Goal: Go to known website: Access a specific website the user already knows

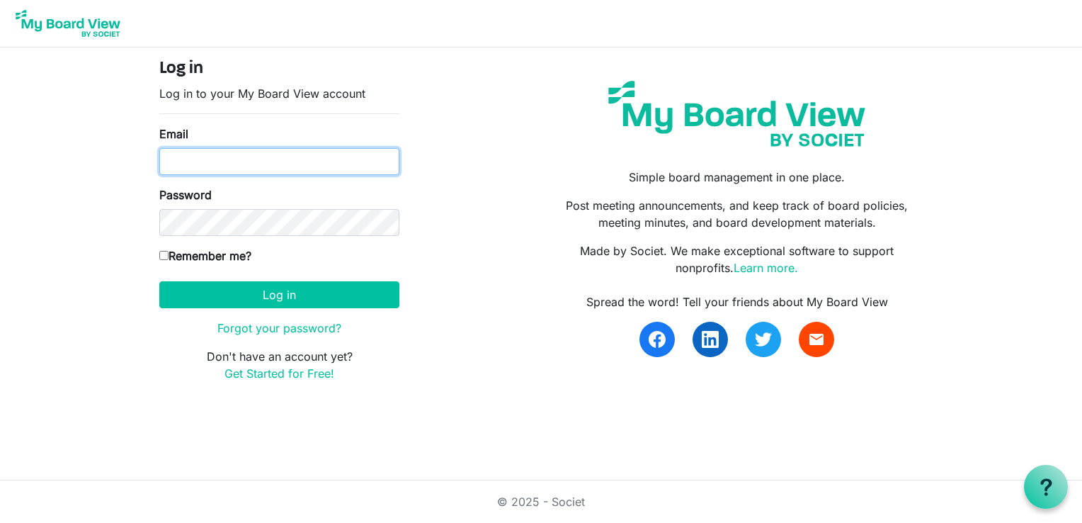
type input "[EMAIL_ADDRESS][DOMAIN_NAME]"
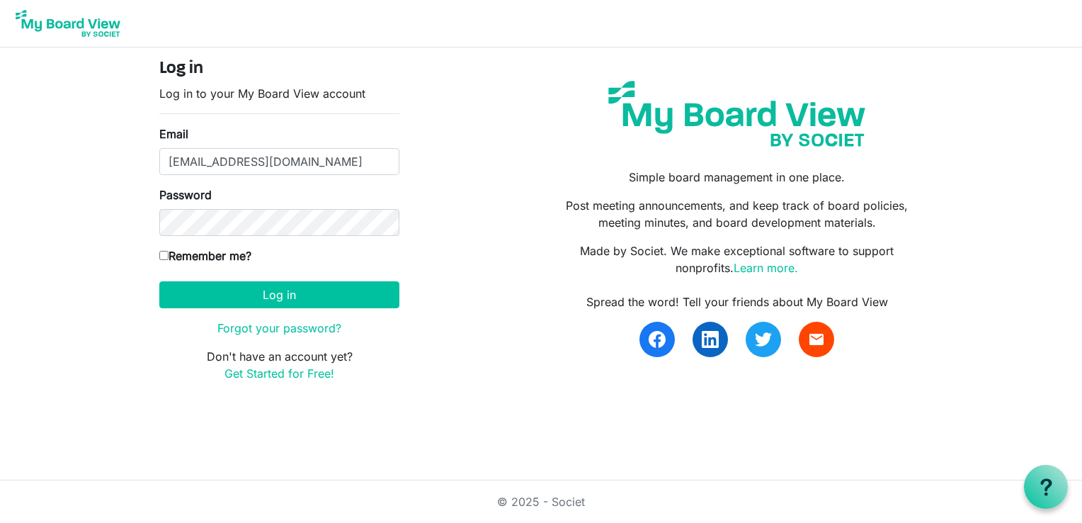
click at [163, 251] on input "Remember me?" at bounding box center [163, 255] width 9 height 9
checkbox input "true"
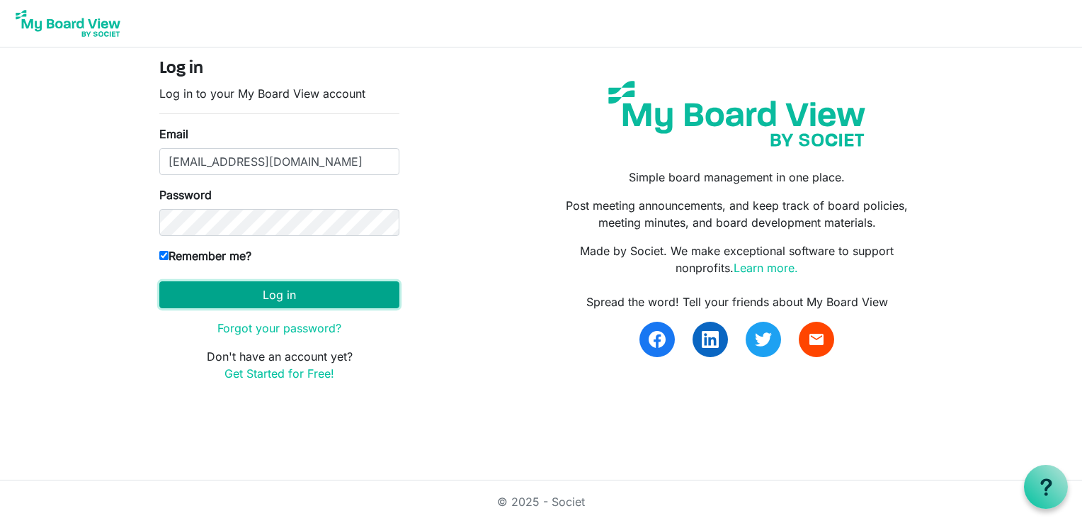
click at [283, 292] on button "Log in" at bounding box center [279, 294] width 240 height 27
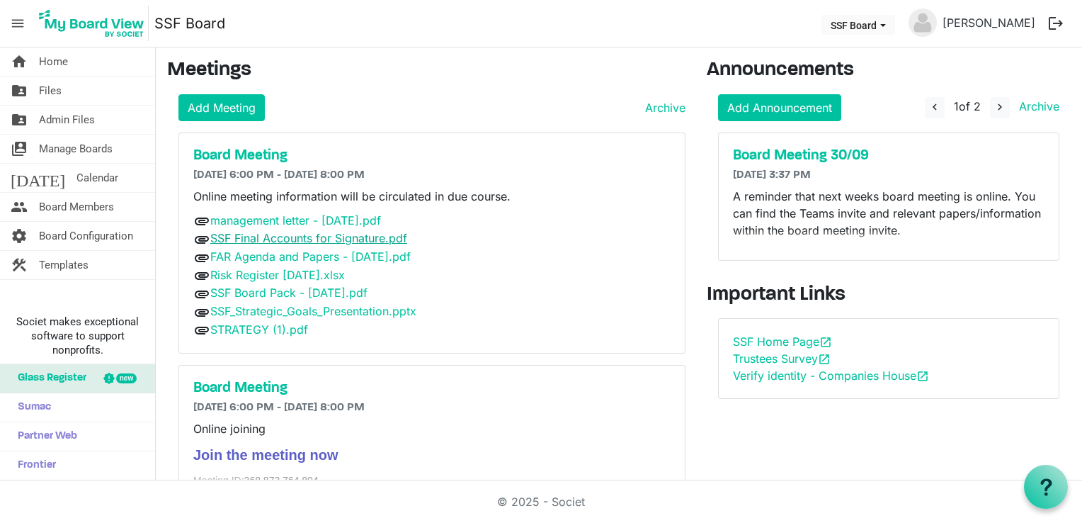
click at [246, 234] on link "SSF Final Accounts for Signature.pdf" at bounding box center [308, 238] width 197 height 14
click at [295, 215] on link "management letter - [DATE].pdf" at bounding box center [295, 220] width 171 height 14
